Goal: Task Accomplishment & Management: Manage account settings

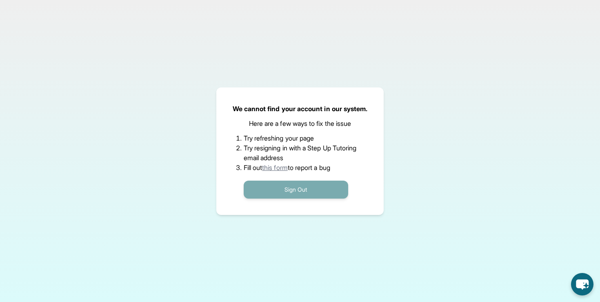
click at [296, 190] on button "Sign Out" at bounding box center [296, 189] width 105 height 18
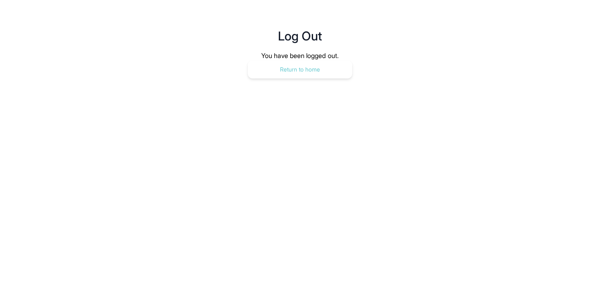
click at [301, 67] on button "Return to home" at bounding box center [300, 69] width 105 height 18
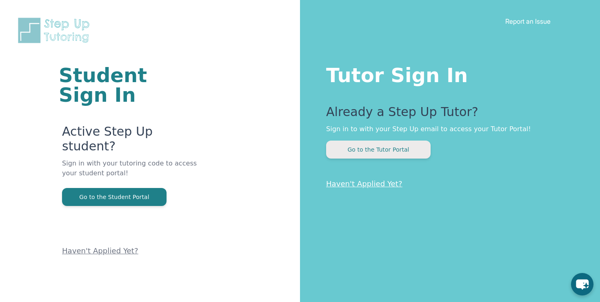
click at [358, 145] on button "Go to the Tutor Portal" at bounding box center [378, 149] width 105 height 18
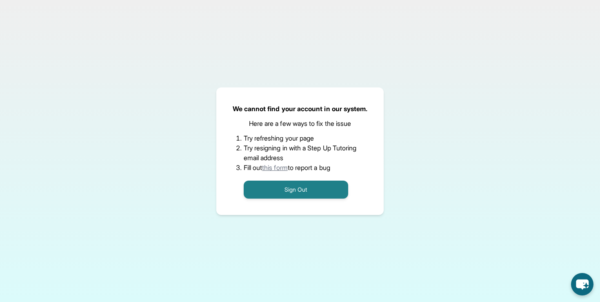
click at [293, 180] on div "Sign Out" at bounding box center [300, 185] width 113 height 26
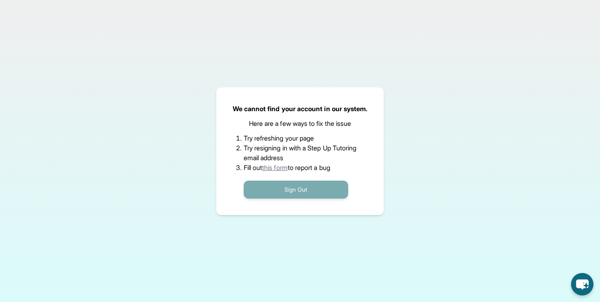
click at [293, 186] on button "Sign Out" at bounding box center [296, 189] width 105 height 18
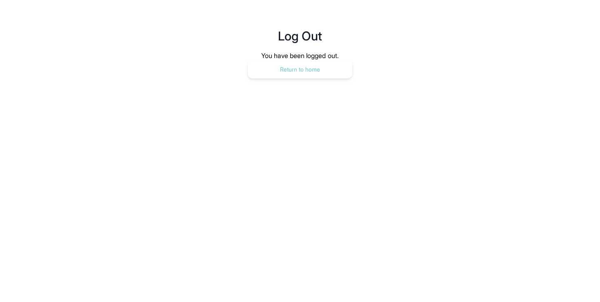
click at [289, 74] on button "Return to home" at bounding box center [300, 69] width 105 height 18
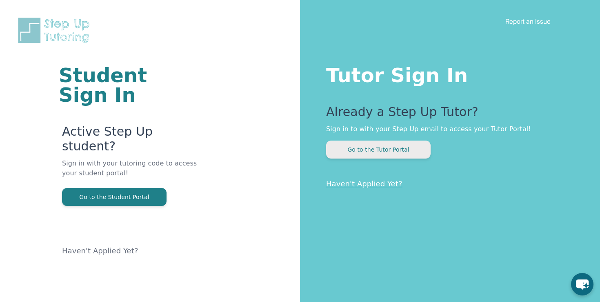
click at [354, 149] on button "Go to the Tutor Portal" at bounding box center [378, 149] width 105 height 18
